Goal: Task Accomplishment & Management: Use online tool/utility

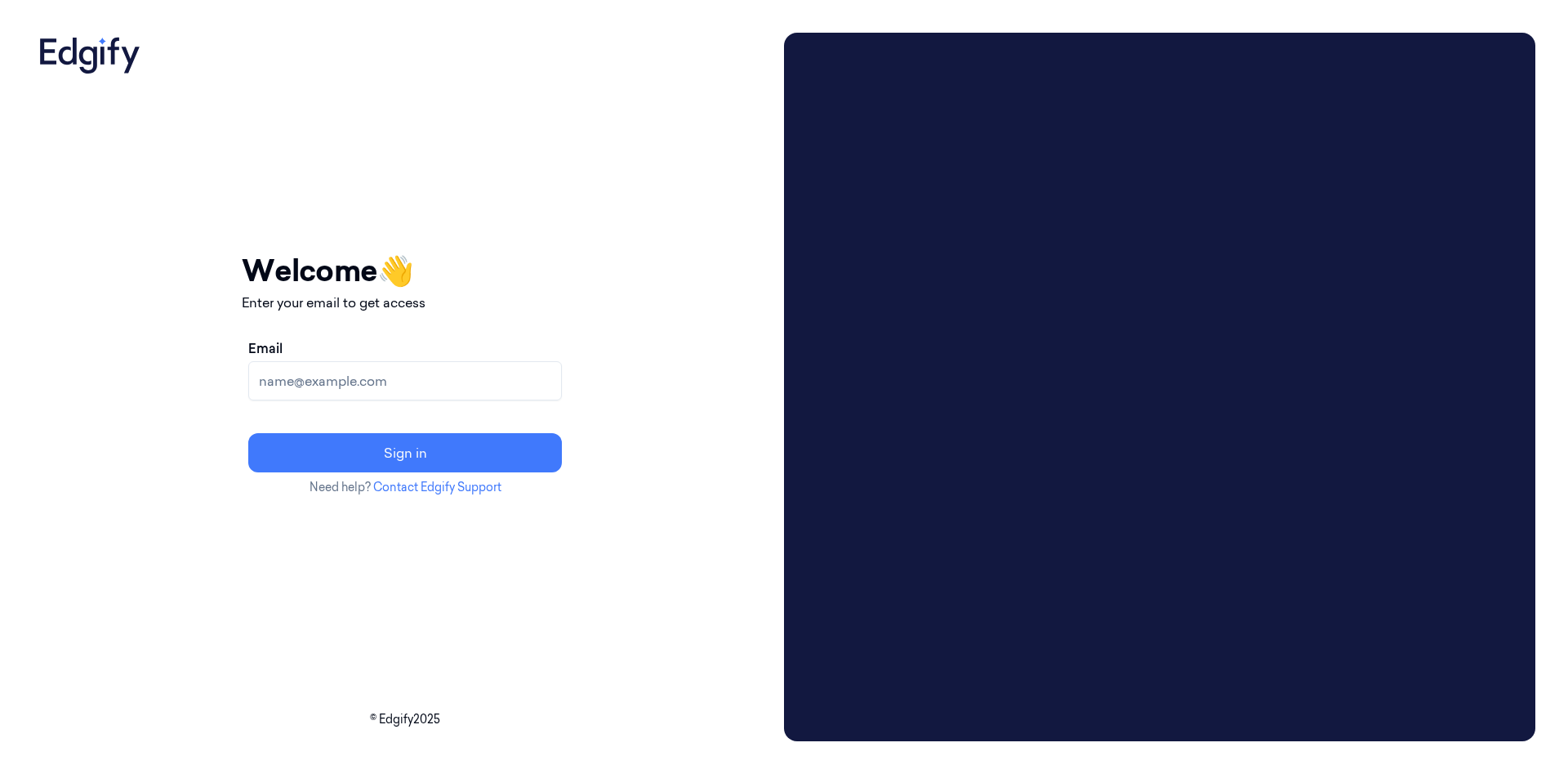
click at [457, 383] on input "Email" at bounding box center [405, 381] width 314 height 39
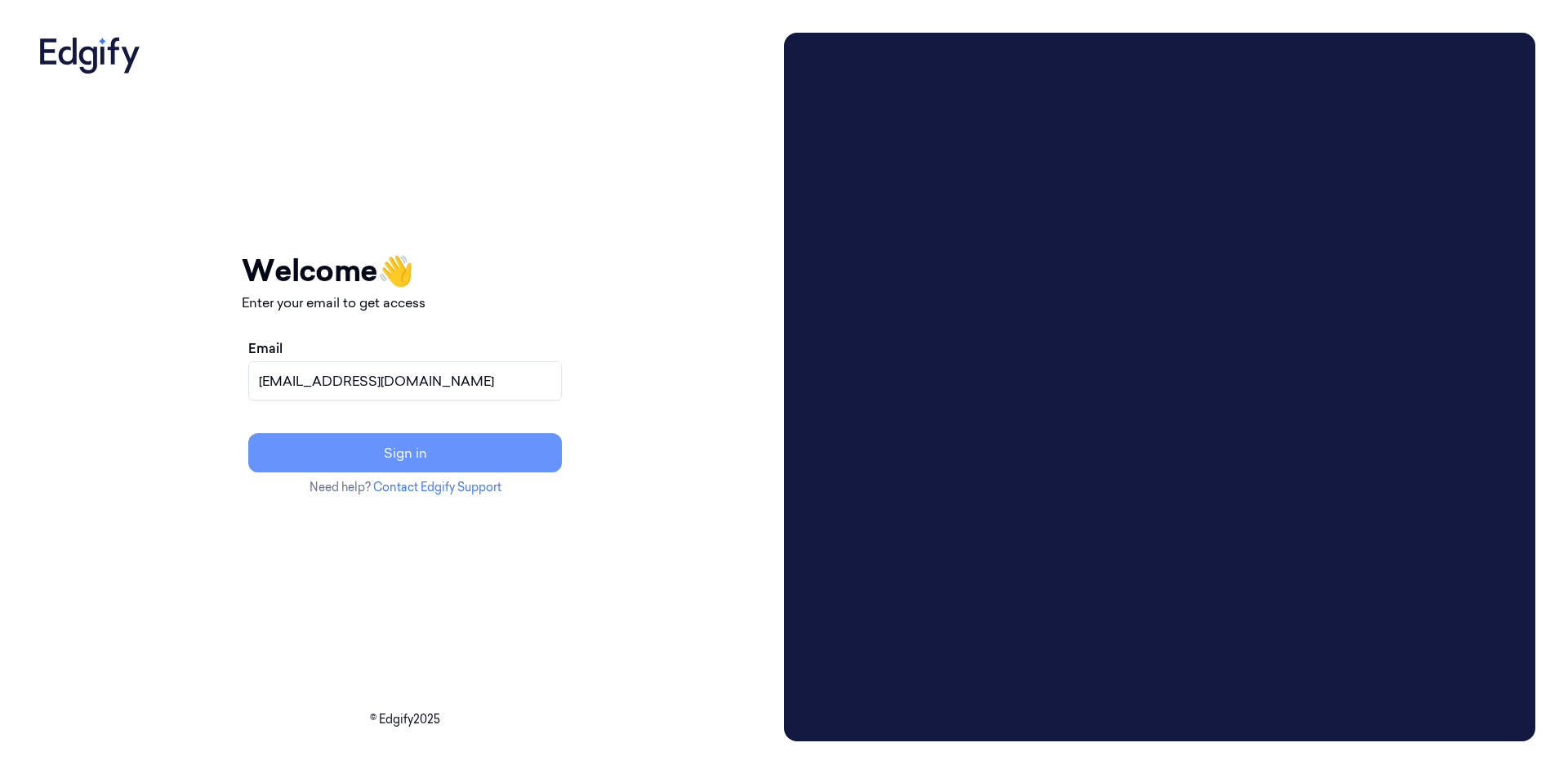
type input "[EMAIL_ADDRESS][DOMAIN_NAME]"
click at [562, 456] on button "Sign in" at bounding box center [405, 453] width 314 height 39
